Goal: Information Seeking & Learning: Learn about a topic

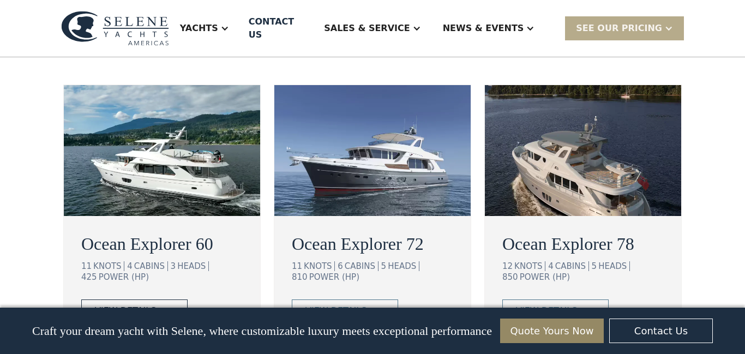
click at [166, 300] on link "view details" at bounding box center [134, 311] width 106 height 23
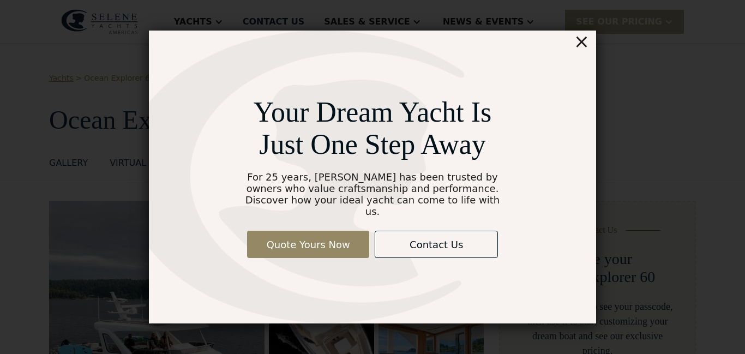
click at [579, 46] on div "×" at bounding box center [582, 42] width 16 height 22
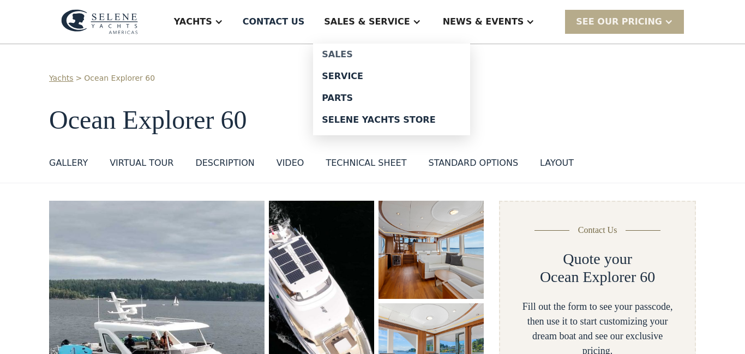
click at [381, 56] on div "Sales" at bounding box center [392, 54] width 140 height 9
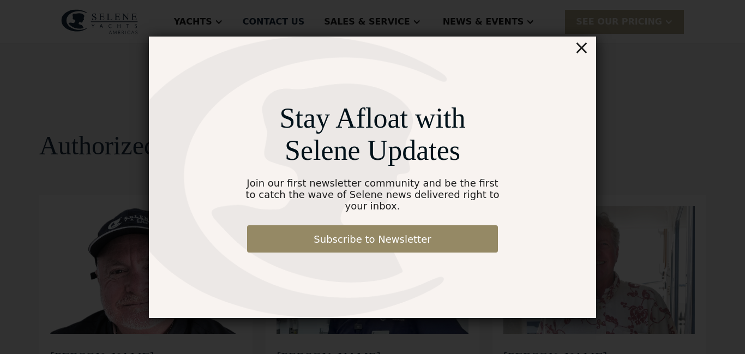
click at [585, 51] on div "×" at bounding box center [582, 48] width 16 height 22
